Goal: Find specific page/section: Find specific page/section

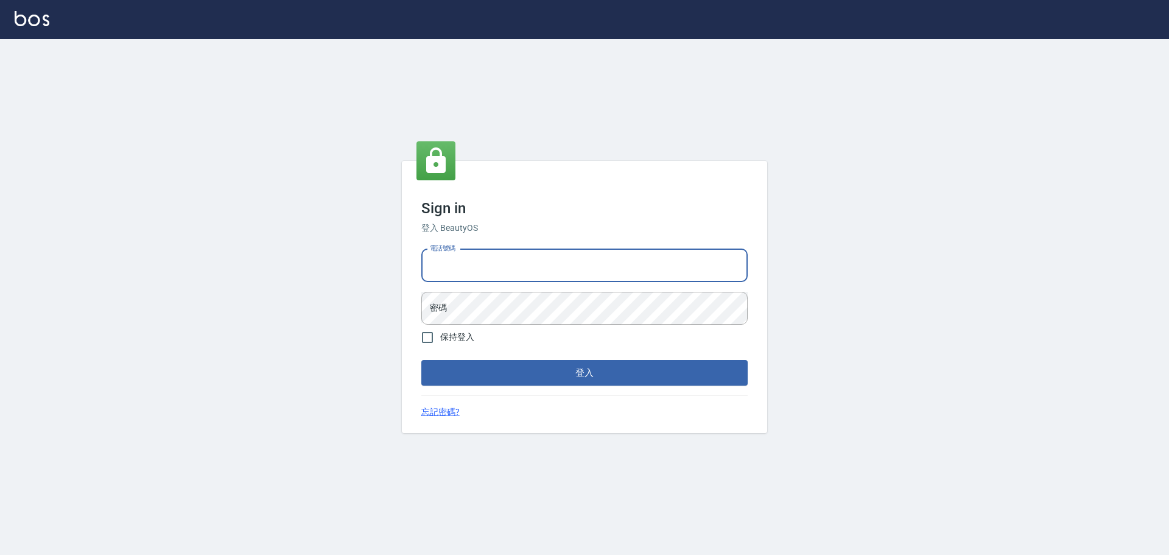
click at [536, 270] on input "電話號碼" at bounding box center [584, 265] width 326 height 33
type input "0916914211"
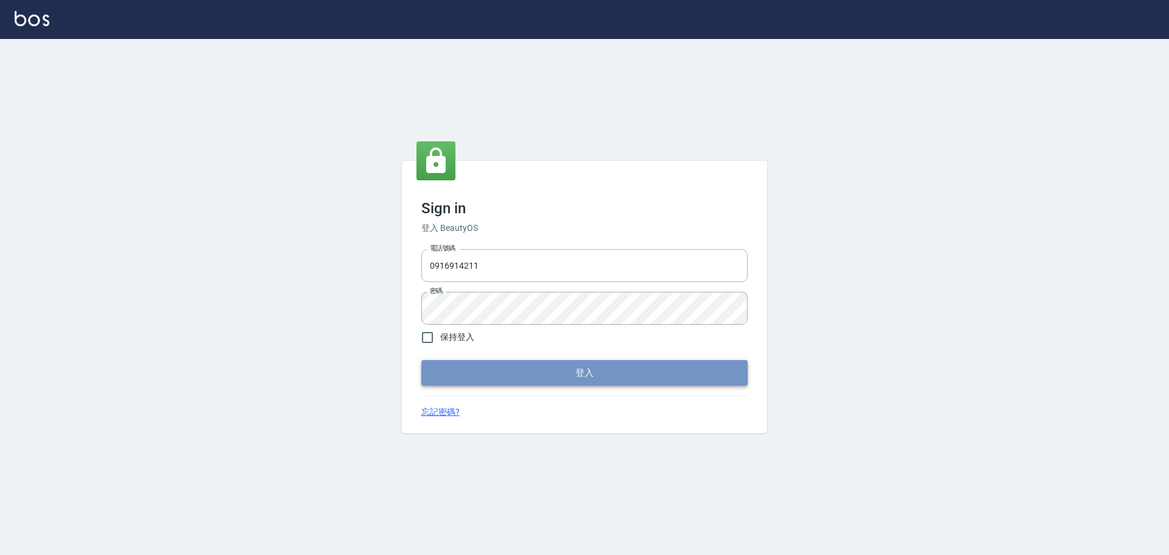
click at [468, 380] on button "登入" at bounding box center [584, 373] width 326 height 26
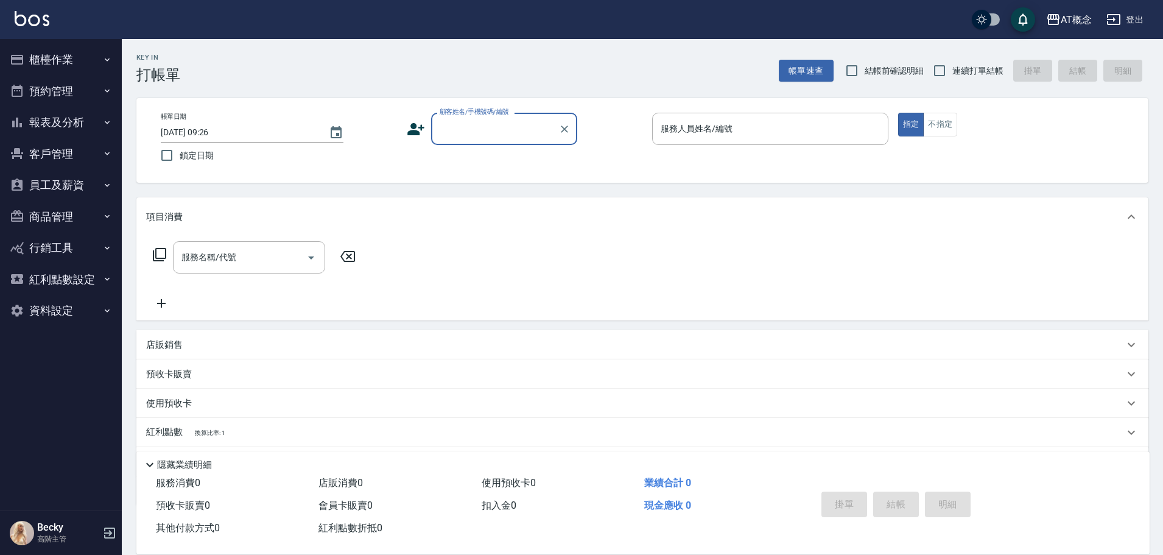
click at [46, 65] on button "櫃檯作業" at bounding box center [61, 60] width 112 height 32
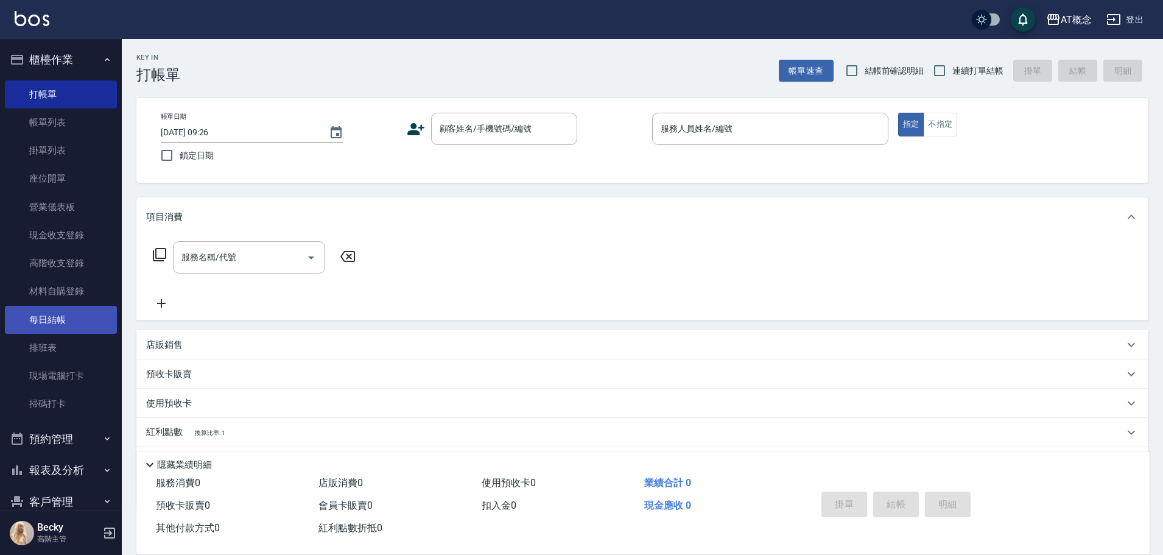
drag, startPoint x: 68, startPoint y: 349, endPoint x: 74, endPoint y: 318, distance: 31.5
click at [68, 349] on link "排班表" at bounding box center [61, 348] width 112 height 28
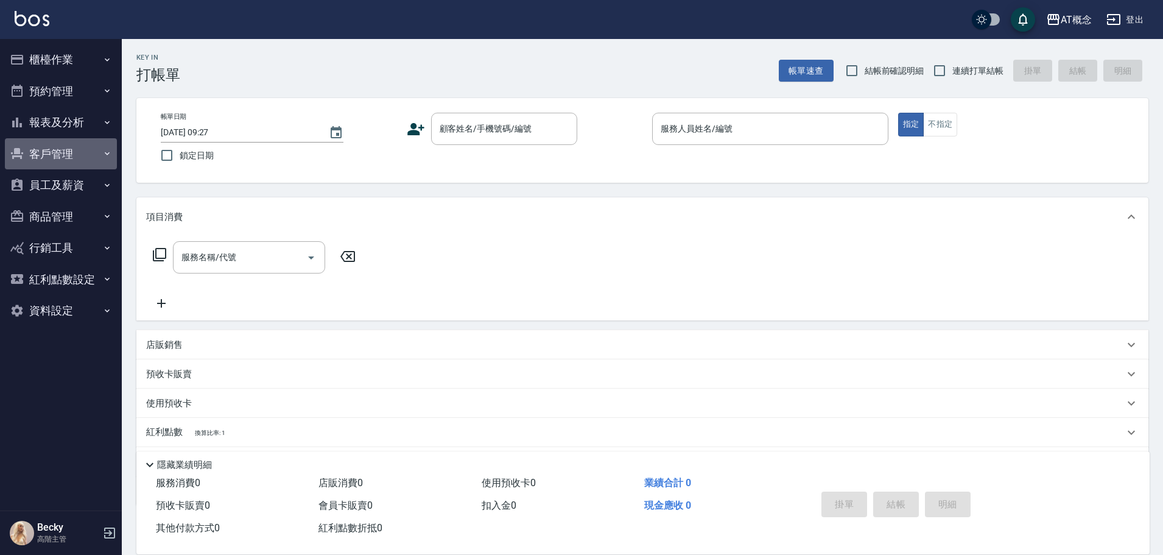
click at [53, 146] on button "客戶管理" at bounding box center [61, 154] width 112 height 32
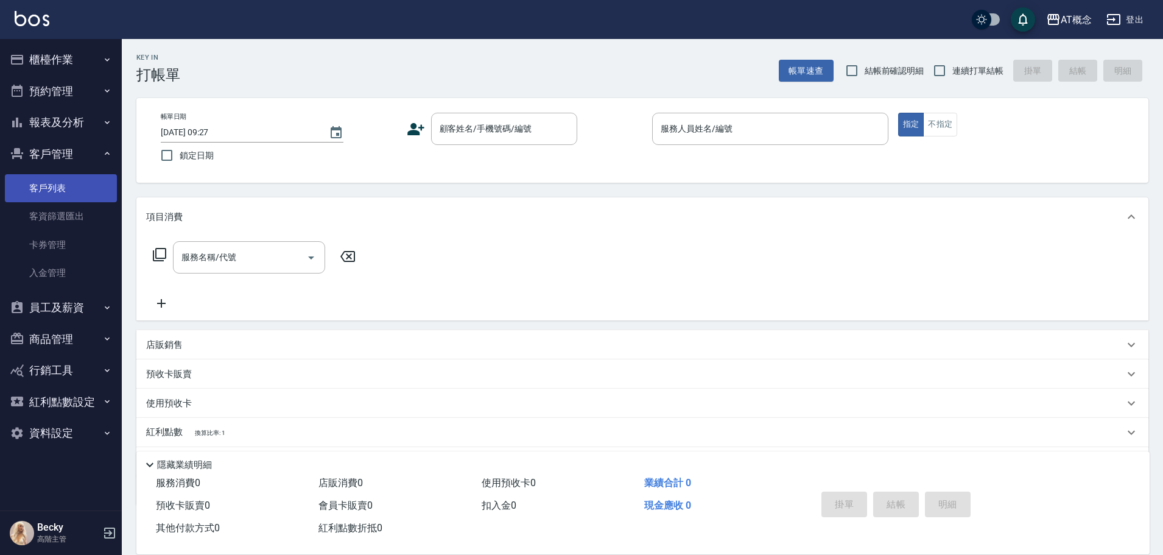
click at [57, 186] on link "客戶列表" at bounding box center [61, 188] width 112 height 28
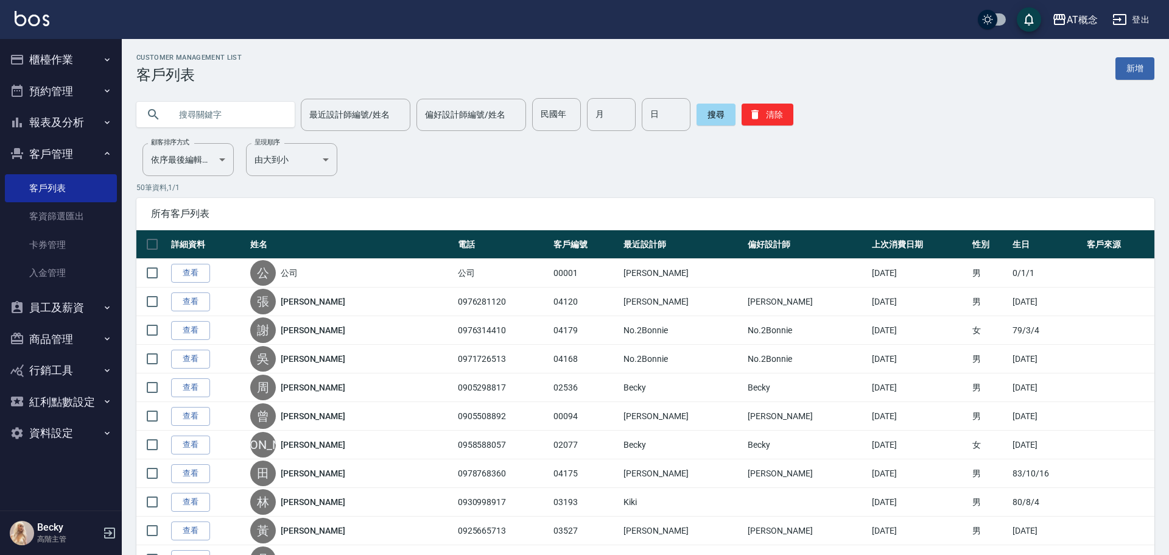
click at [233, 122] on input "text" at bounding box center [227, 114] width 114 height 33
type input "[PERSON_NAME]"
